Goal: Transaction & Acquisition: Book appointment/travel/reservation

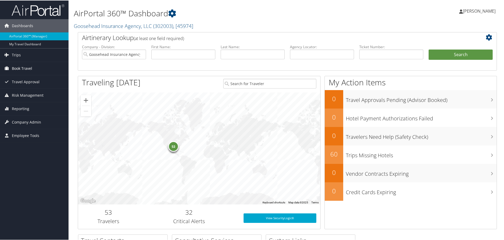
click at [16, 66] on span "Book Travel" at bounding box center [22, 67] width 20 height 13
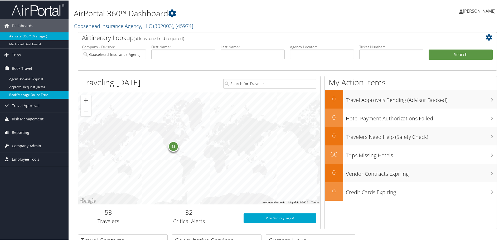
click at [22, 95] on link "Book/Manage Online Trips" at bounding box center [34, 94] width 69 height 8
